Goal: Task Accomplishment & Management: Use online tool/utility

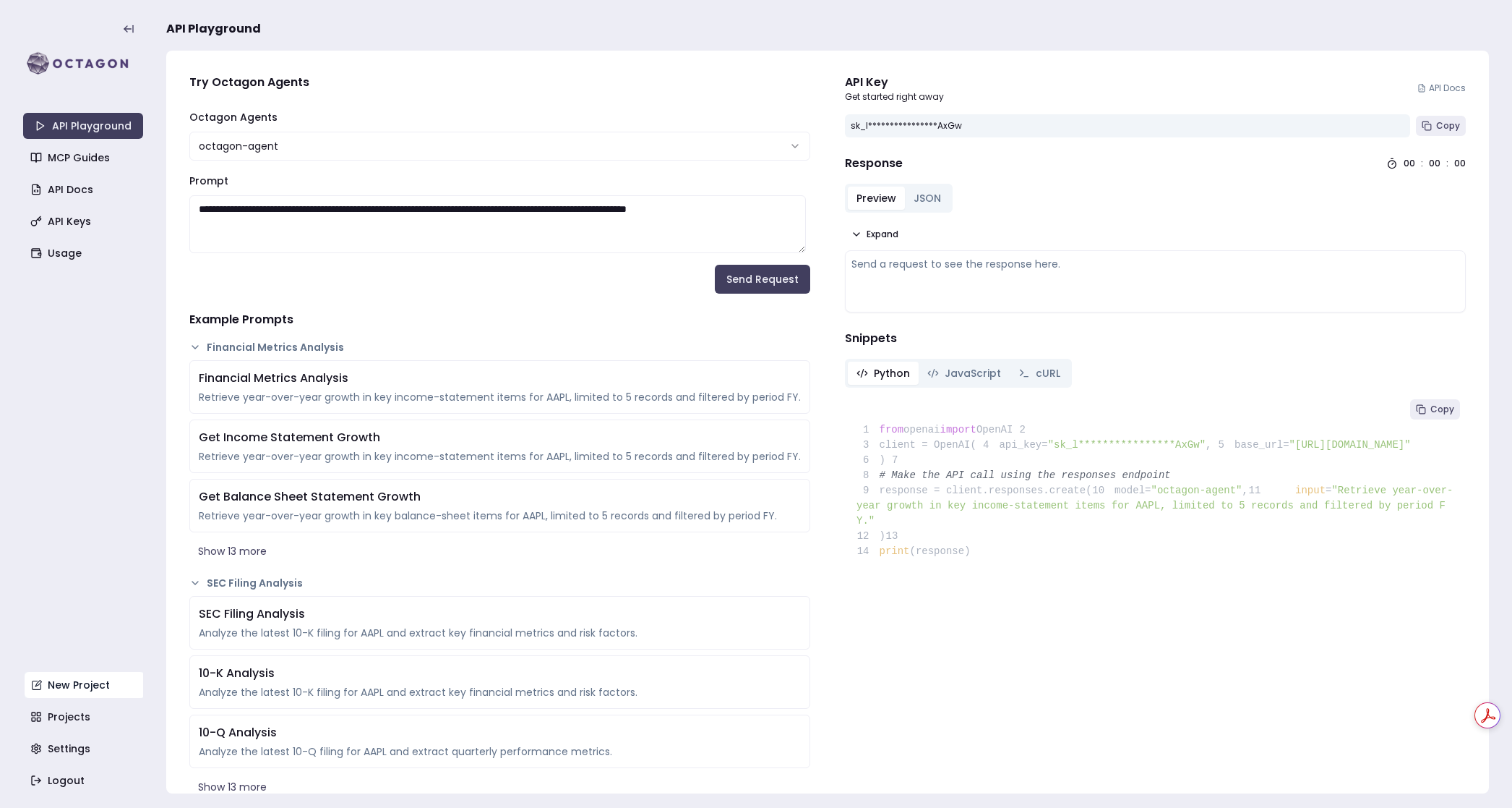
click at [86, 692] on link "New Project" at bounding box center [84, 685] width 120 height 26
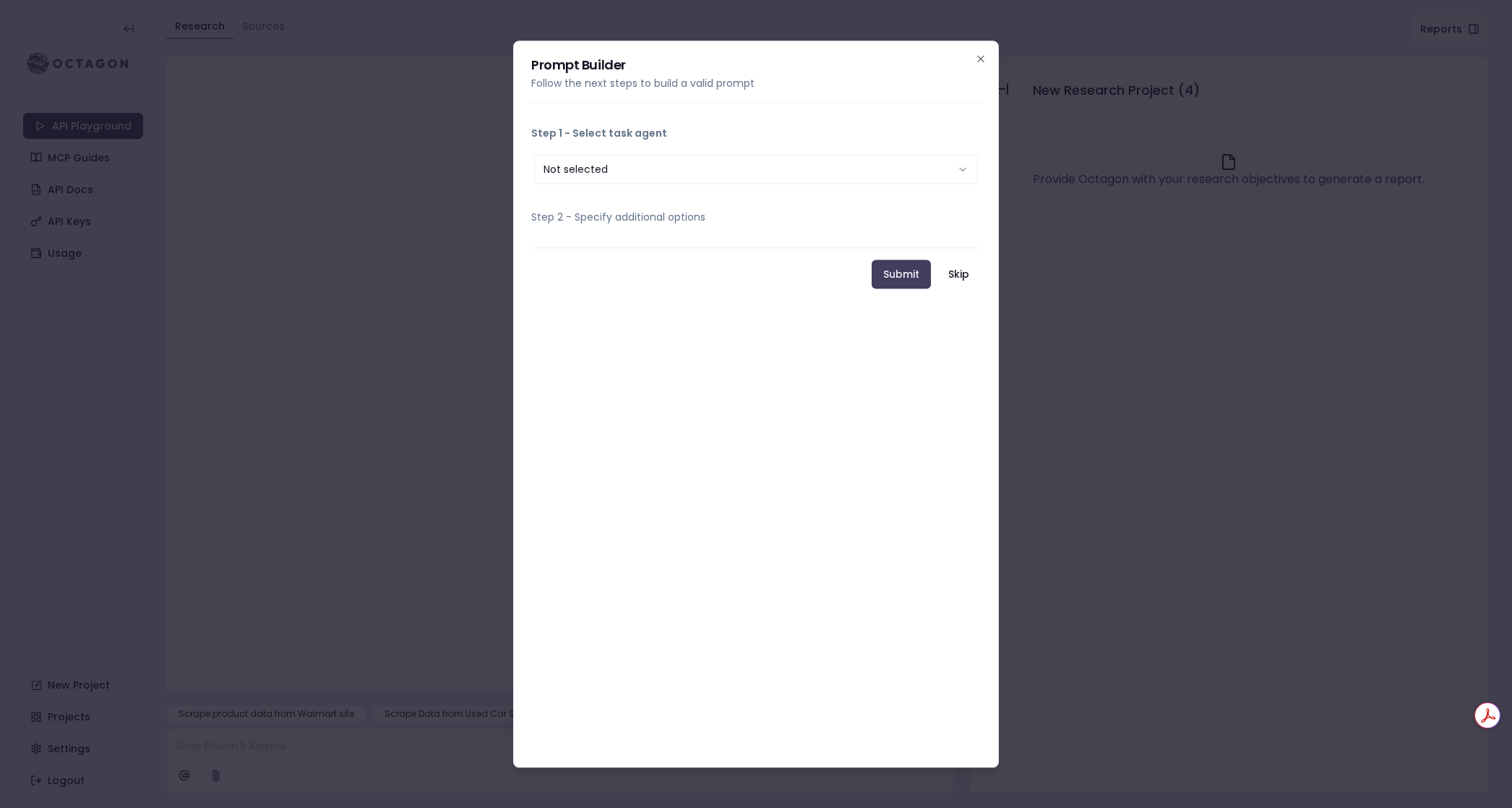
click at [832, 177] on button "Not selected" at bounding box center [755, 169] width 444 height 29
click at [980, 57] on icon "button" at bounding box center [981, 59] width 6 height 6
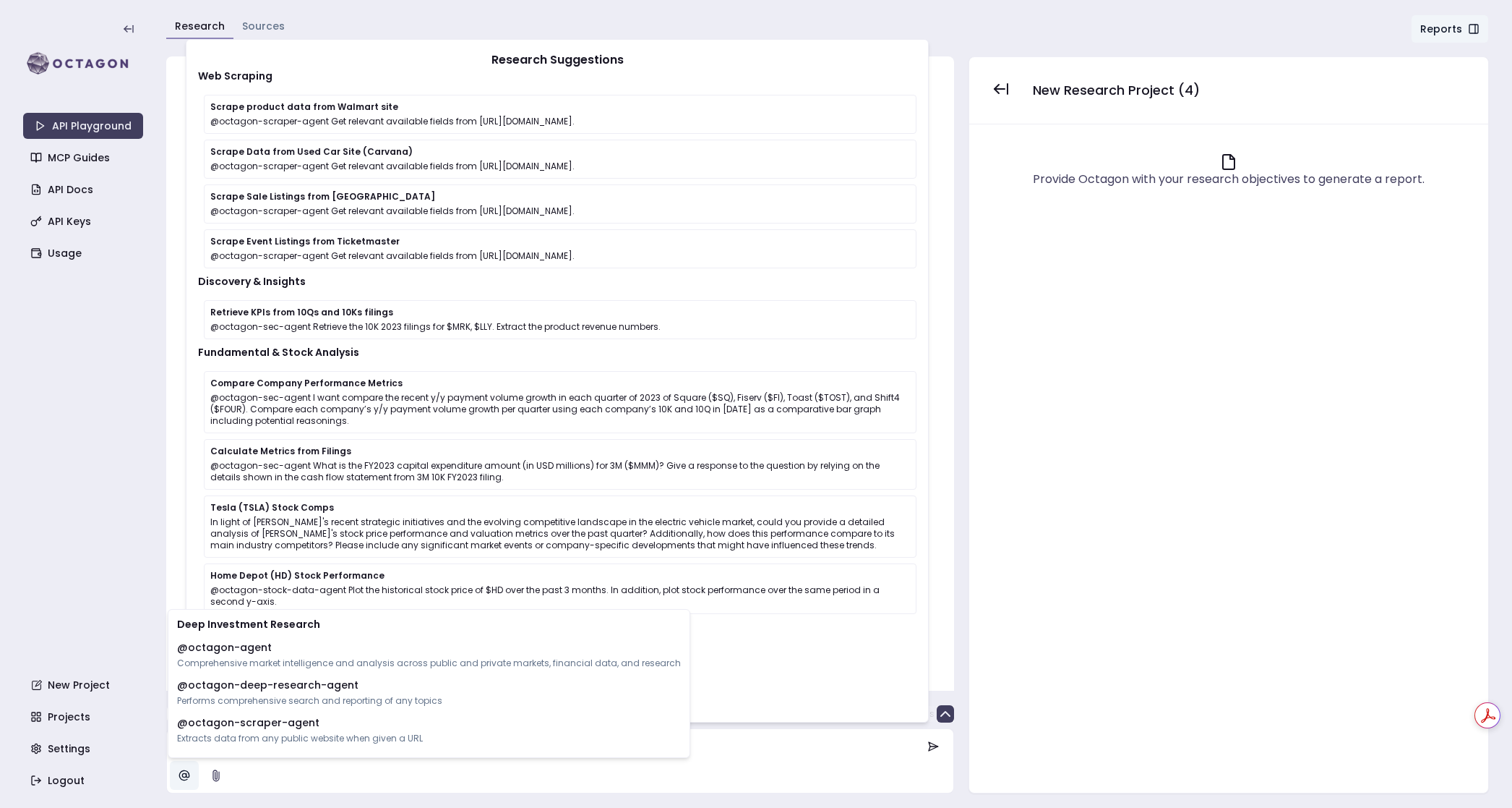
click at [187, 768] on html "API Playground MCP Guides API Docs API Keys Usage New Project Projects Settings…" at bounding box center [756, 404] width 1512 height 808
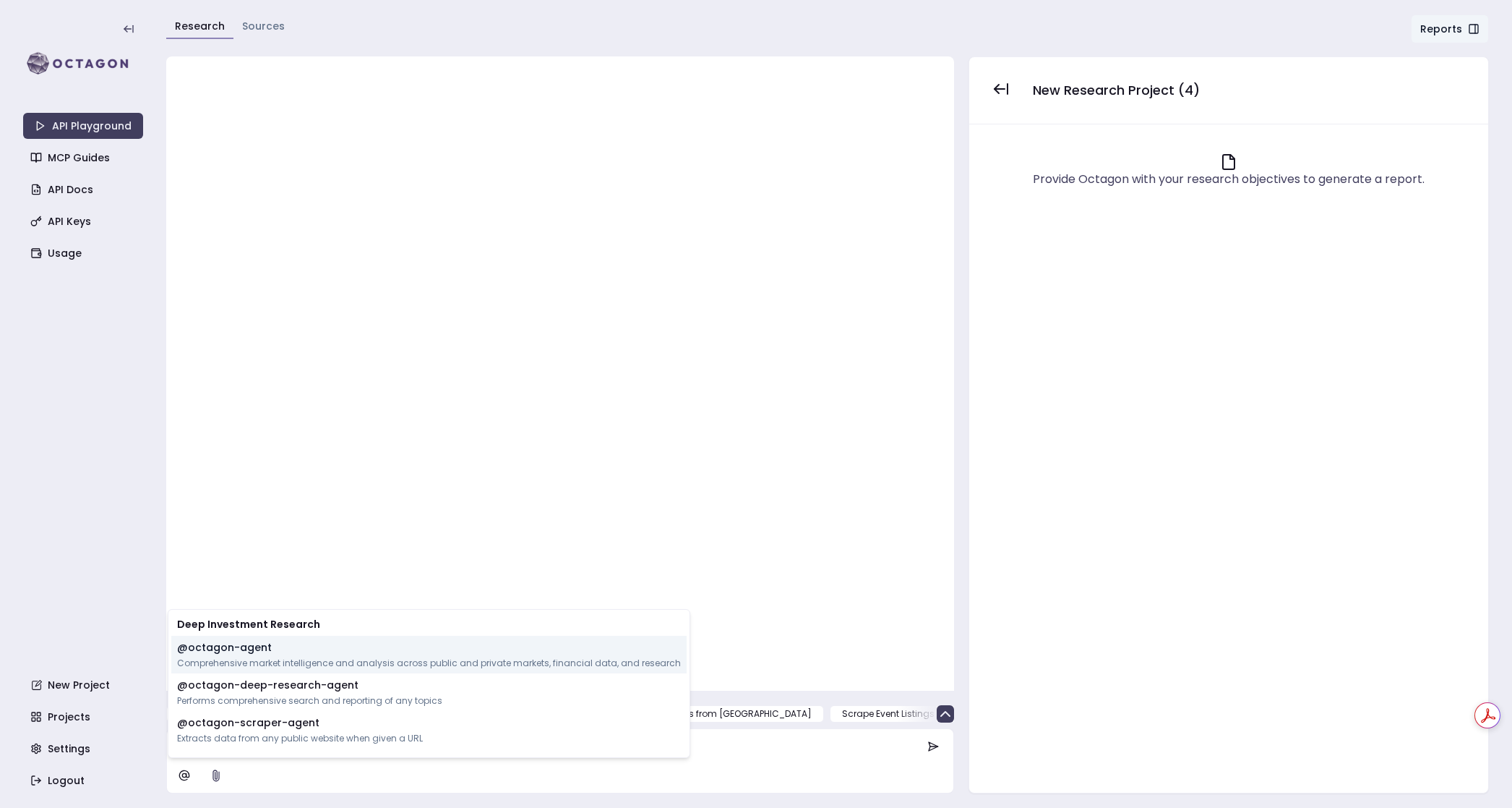
click at [238, 655] on div "@ octagon-agent Comprehensive market intelligence and analysis across public an…" at bounding box center [429, 655] width 516 height 38
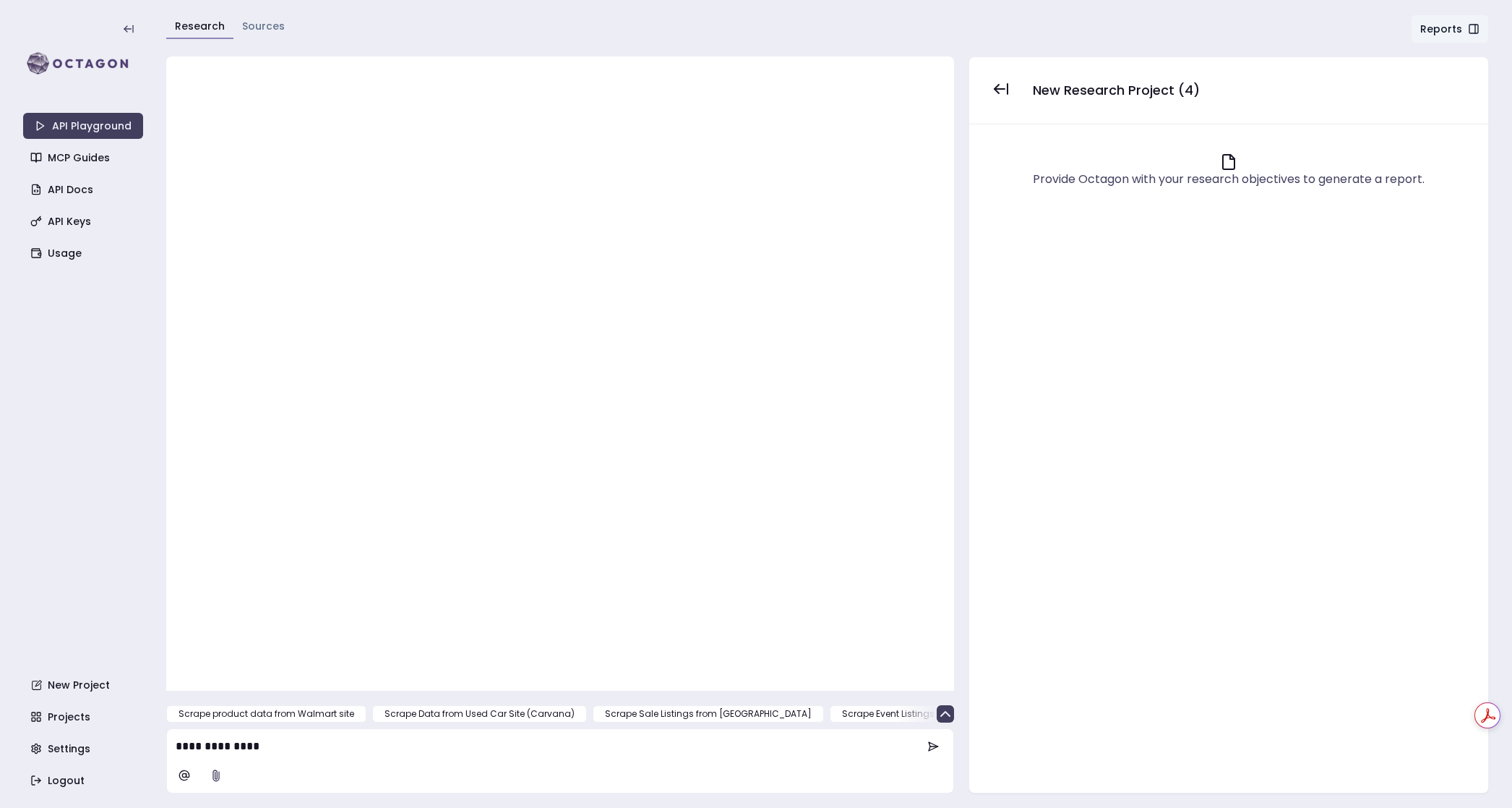
click at [328, 749] on p "**********" at bounding box center [549, 746] width 747 height 17
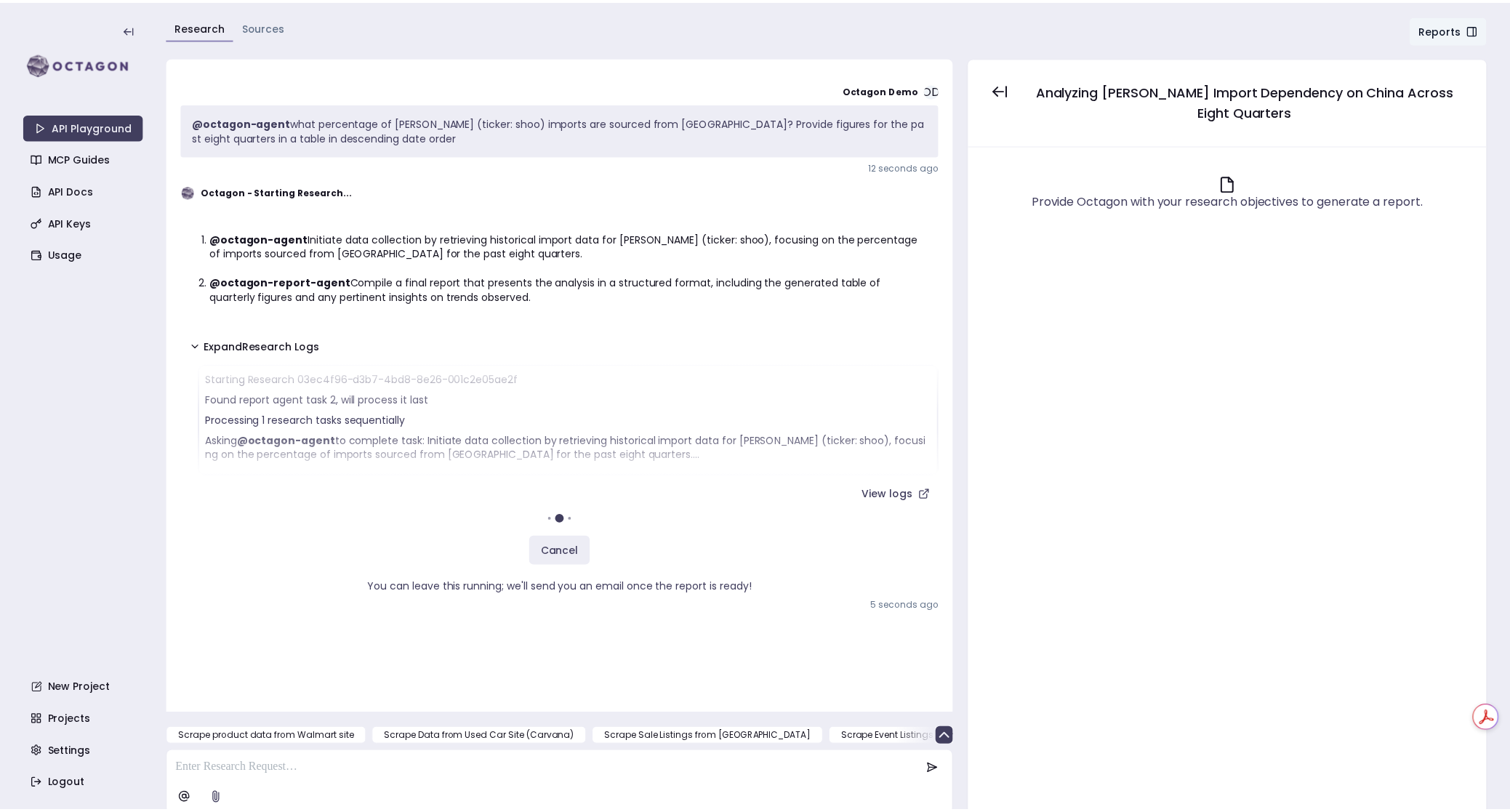
scroll to position [5, 0]
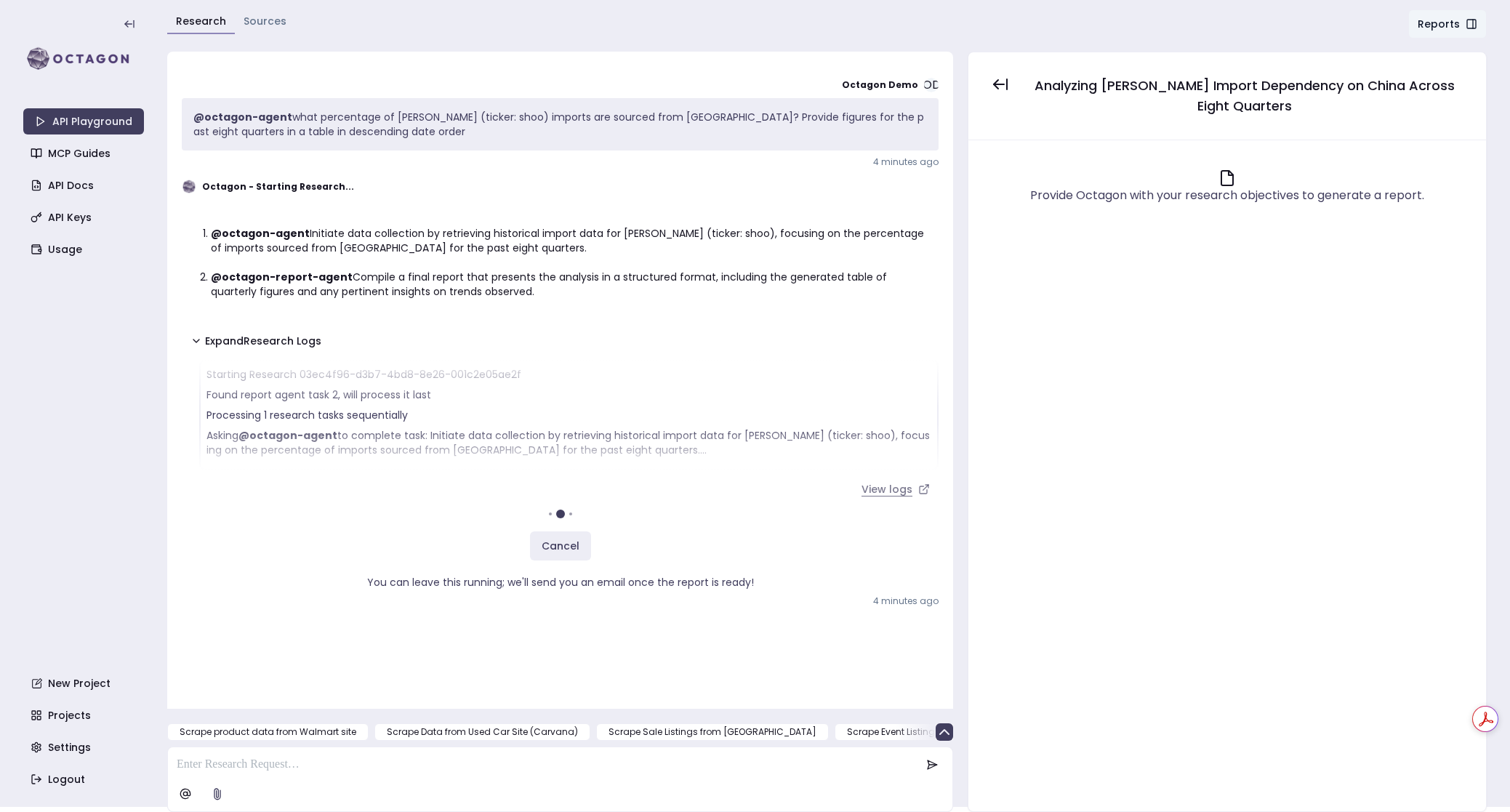
click at [891, 488] on link "View logs" at bounding box center [895, 489] width 85 height 26
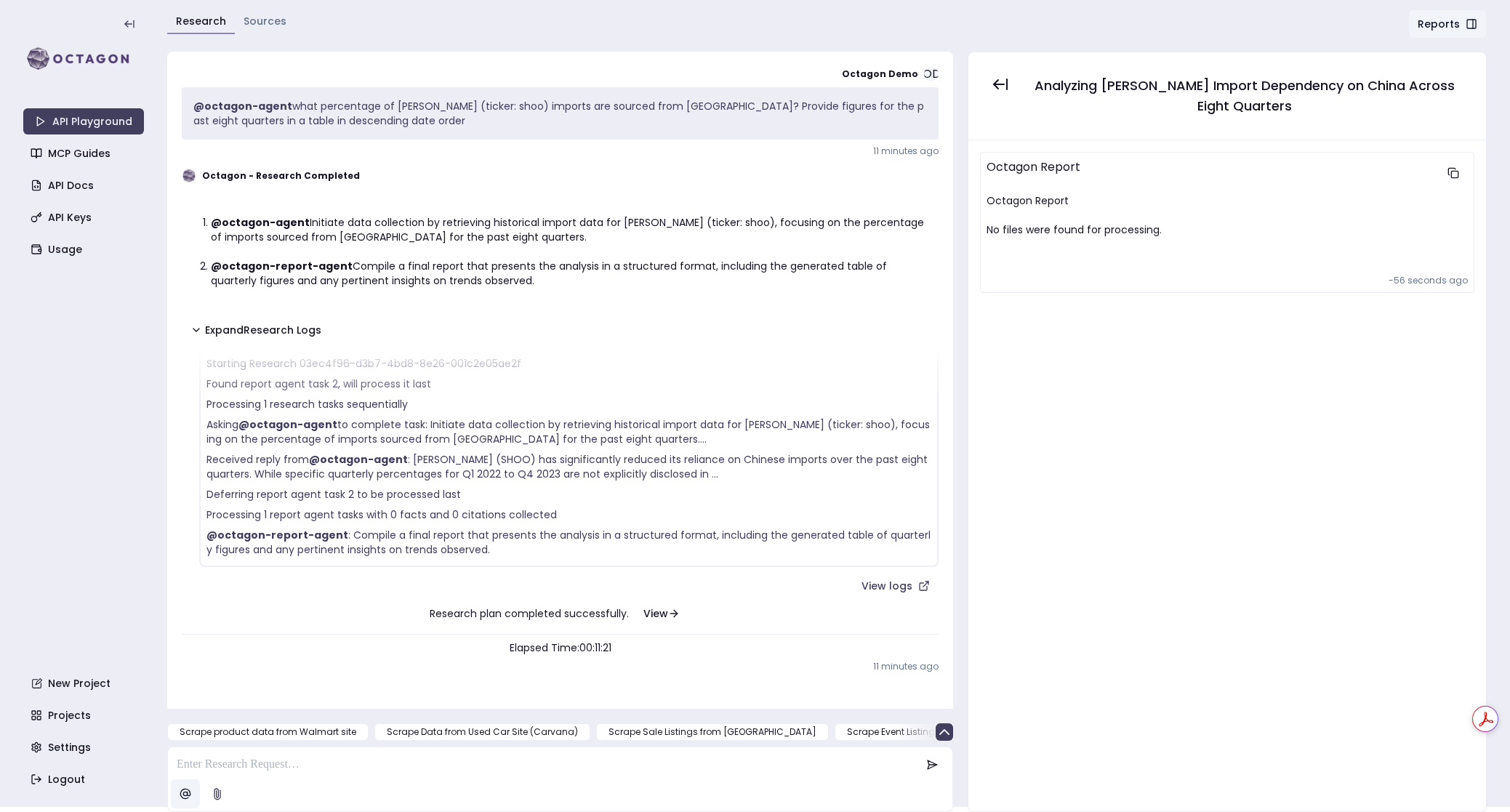
scroll to position [64, 0]
